Goal: Task Accomplishment & Management: Use online tool/utility

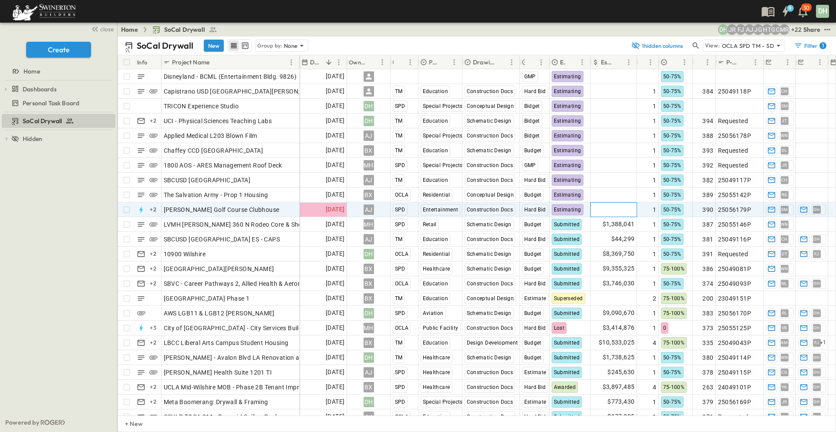
click at [621, 210] on span "Add Amount" at bounding box center [617, 209] width 36 height 9
type input "******"
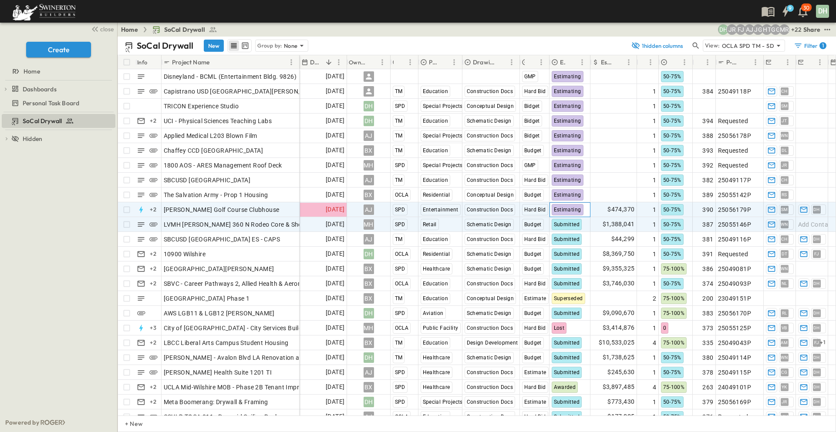
click at [568, 208] on span "Estimating" at bounding box center [567, 210] width 27 height 6
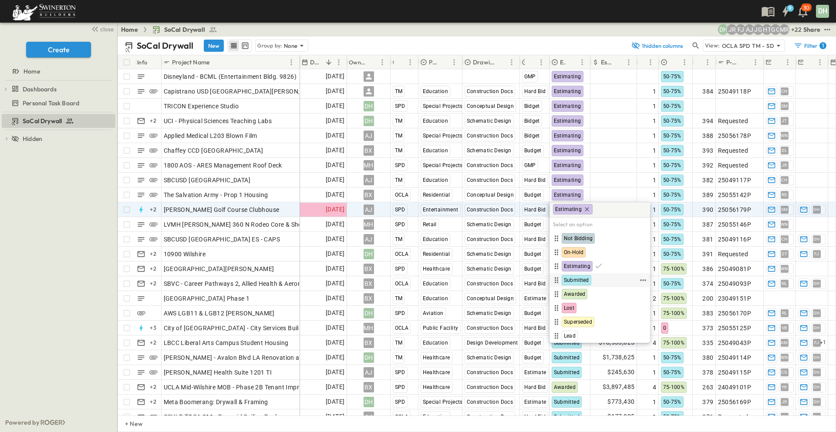
click at [579, 278] on span "Submitted" at bounding box center [576, 280] width 25 height 7
